Goal: Information Seeking & Learning: Learn about a topic

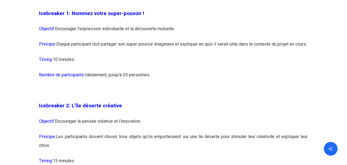
scroll to position [467, 0]
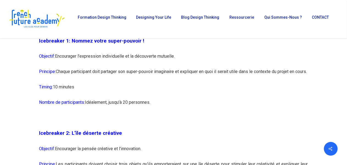
click at [163, 59] on p "Objectif: Encourager l’expression individuelle et la découverte mutuelle." at bounding box center [173, 59] width 269 height 15
click at [185, 78] on p "Principe: Chaque participant doit partager son super-pouvoir imaginaire et expl…" at bounding box center [173, 75] width 269 height 15
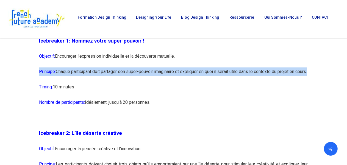
click at [185, 78] on p "Principe: Chaque participant doit partager son super-pouvoir imaginaire et expl…" at bounding box center [173, 75] width 269 height 15
click at [185, 82] on p "Principe: Chaque participant doit partager son super-pouvoir imaginaire et expl…" at bounding box center [173, 75] width 269 height 15
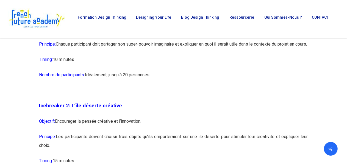
scroll to position [522, 0]
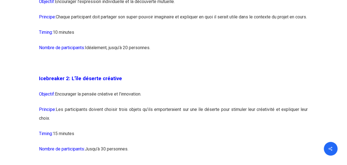
drag, startPoint x: 62, startPoint y: 104, endPoint x: 156, endPoint y: 105, distance: 93.2
click at [156, 105] on p "Objectif: Encourager la pensée créative et l’innovation." at bounding box center [173, 97] width 269 height 15
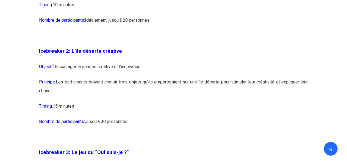
scroll to position [660, 0]
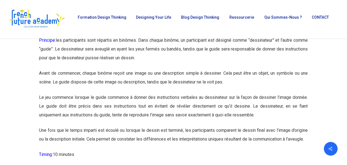
drag, startPoint x: 174, startPoint y: 90, endPoint x: 166, endPoint y: 57, distance: 33.9
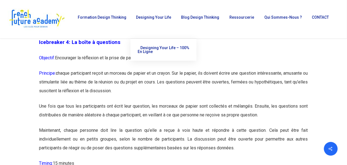
drag, startPoint x: 166, startPoint y: 57, endPoint x: 176, endPoint y: 0, distance: 58.1
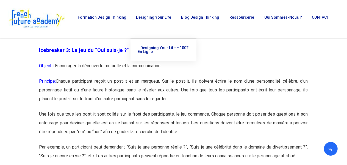
scroll to position [515, 0]
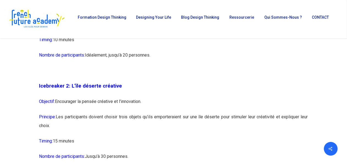
drag, startPoint x: 106, startPoint y: 126, endPoint x: 307, endPoint y: 137, distance: 202.0
click at [307, 137] on p "Principe: Les participants doivent choisir trois objets qu’ils emporteraient su…" at bounding box center [173, 125] width 269 height 24
click at [99, 130] on p "Principe: Les participants doivent choisir trois objets qu’ils emporteraient su…" at bounding box center [173, 125] width 269 height 24
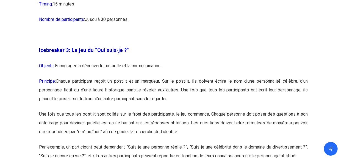
scroll to position [679, 0]
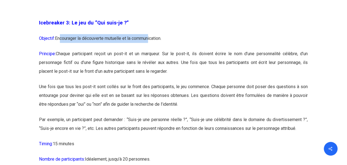
drag, startPoint x: 60, startPoint y: 48, endPoint x: 150, endPoint y: 50, distance: 89.1
click at [150, 49] on p "Objectif: Encourager la découverte mutuelle et la communication." at bounding box center [173, 41] width 269 height 15
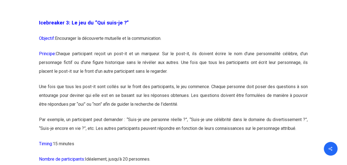
click at [122, 71] on p "Principe: Chaque participant reçoit un post-it et un marqueur. Sur le post-it, …" at bounding box center [173, 65] width 269 height 33
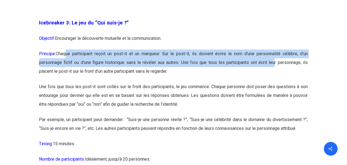
drag, startPoint x: 154, startPoint y: 66, endPoint x: 272, endPoint y: 68, distance: 117.7
click at [272, 68] on p "Principe: Chaque participant reçoit un post-it et un marqueur. Sur le post-it, …" at bounding box center [173, 65] width 269 height 33
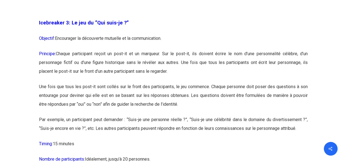
click at [258, 82] on p "Principe: Chaque participant reçoit un post-it et un marqueur. Sur le post-it, …" at bounding box center [173, 65] width 269 height 33
click at [234, 82] on p "Principe: Chaque participant reçoit un post-it et un marqueur. Sur le post-it, …" at bounding box center [173, 65] width 269 height 33
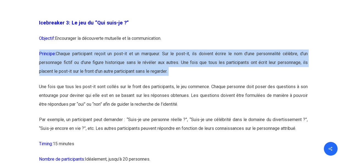
click at [234, 82] on p "Principe: Chaque participant reçoit un post-it et un marqueur. Sur le post-it, …" at bounding box center [173, 65] width 269 height 33
click at [250, 82] on p "Principe: Chaque participant reçoit un post-it et un marqueur. Sur le post-it, …" at bounding box center [173, 65] width 269 height 33
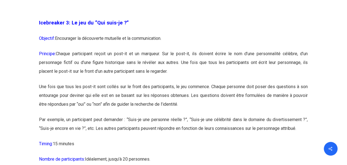
click at [255, 82] on p "Principe: Chaque participant reçoit un post-it et un marqueur. Sur le post-it, …" at bounding box center [173, 65] width 269 height 33
click at [256, 82] on p "Principe: Chaque participant reçoit un post-it et un marqueur. Sur le post-it, …" at bounding box center [173, 65] width 269 height 33
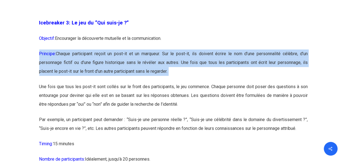
click at [256, 82] on p "Principe: Chaque participant reçoit un post-it et un marqueur. Sur le post-it, …" at bounding box center [173, 65] width 269 height 33
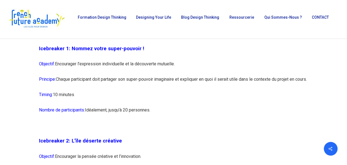
scroll to position [432, 0]
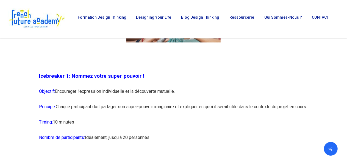
drag, startPoint x: 58, startPoint y: 107, endPoint x: 113, endPoint y: 115, distance: 55.6
click at [113, 115] on p "Principe: Chaque participant doit partager son super-pouvoir imaginaire et expl…" at bounding box center [173, 110] width 269 height 15
copy p "Chaque participant doit partager son super-pouvoir imaginaire et expliquer en q…"
